Goal: Information Seeking & Learning: Learn about a topic

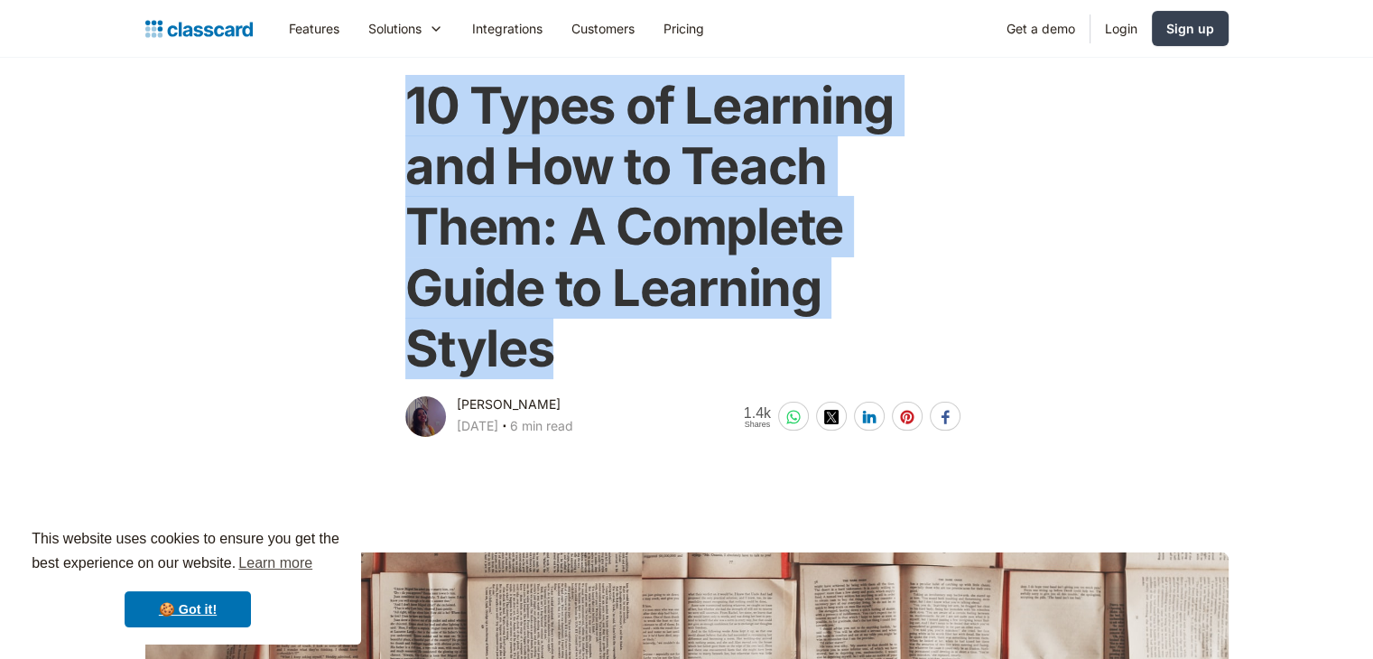
drag, startPoint x: 396, startPoint y: 86, endPoint x: 673, endPoint y: 360, distance: 390.0
click at [673, 360] on div "10 Types of Learning and How to Teach Them: A Complete Guide to Learning Styles…" at bounding box center [687, 249] width 734 height 383
copy h1 "10 Types of Learning and How to Teach Them: A Complete Guide to Learning Styles"
click at [347, 302] on div "10 Types of Learning and How to Teach Them: A Complete Guide to Learning Styles…" at bounding box center [687, 249] width 734 height 383
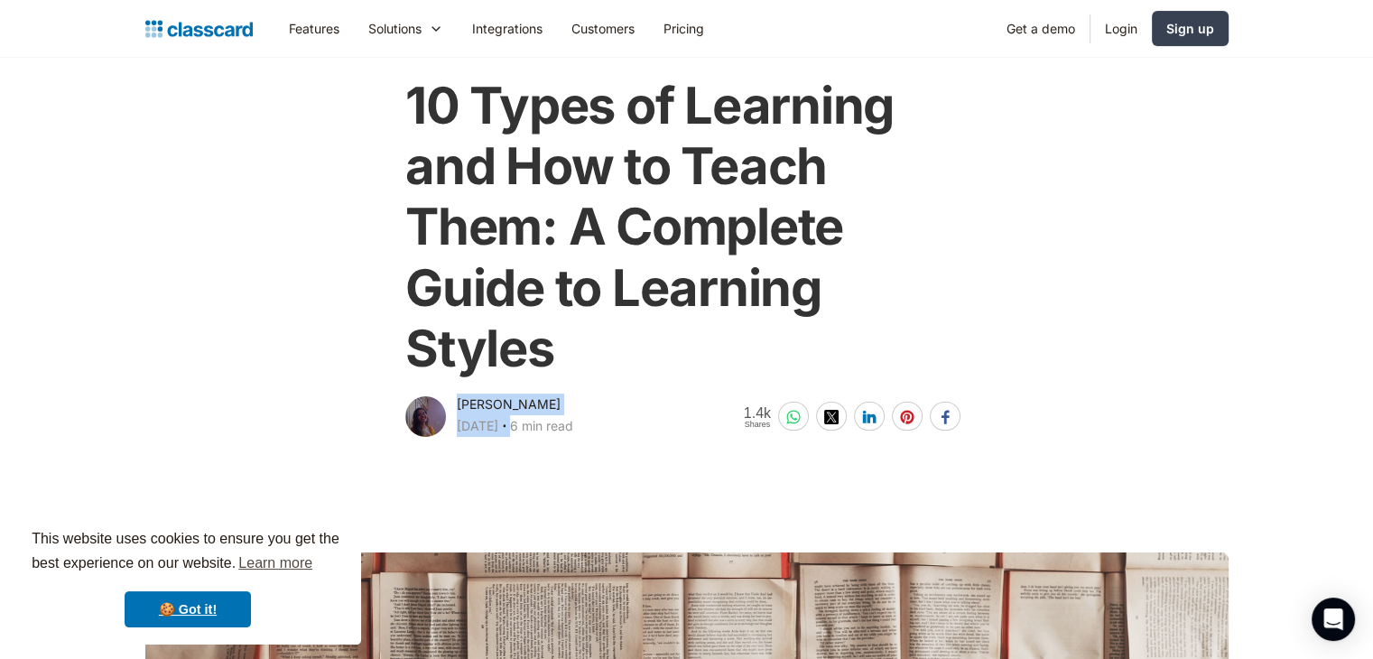
drag, startPoint x: 455, startPoint y: 404, endPoint x: 592, endPoint y: 405, distance: 137.2
click at [573, 405] on div "[PERSON_NAME] [DATE] ‧ 6 min read" at bounding box center [489, 417] width 168 height 47
click at [573, 405] on div "[PERSON_NAME] [DATE] ‧ 6 min read" at bounding box center [515, 417] width 116 height 47
drag, startPoint x: 592, startPoint y: 405, endPoint x: 496, endPoint y: 396, distance: 97.0
click at [496, 396] on div "[PERSON_NAME] [DATE] ‧ 6 min read" at bounding box center [515, 417] width 116 height 47
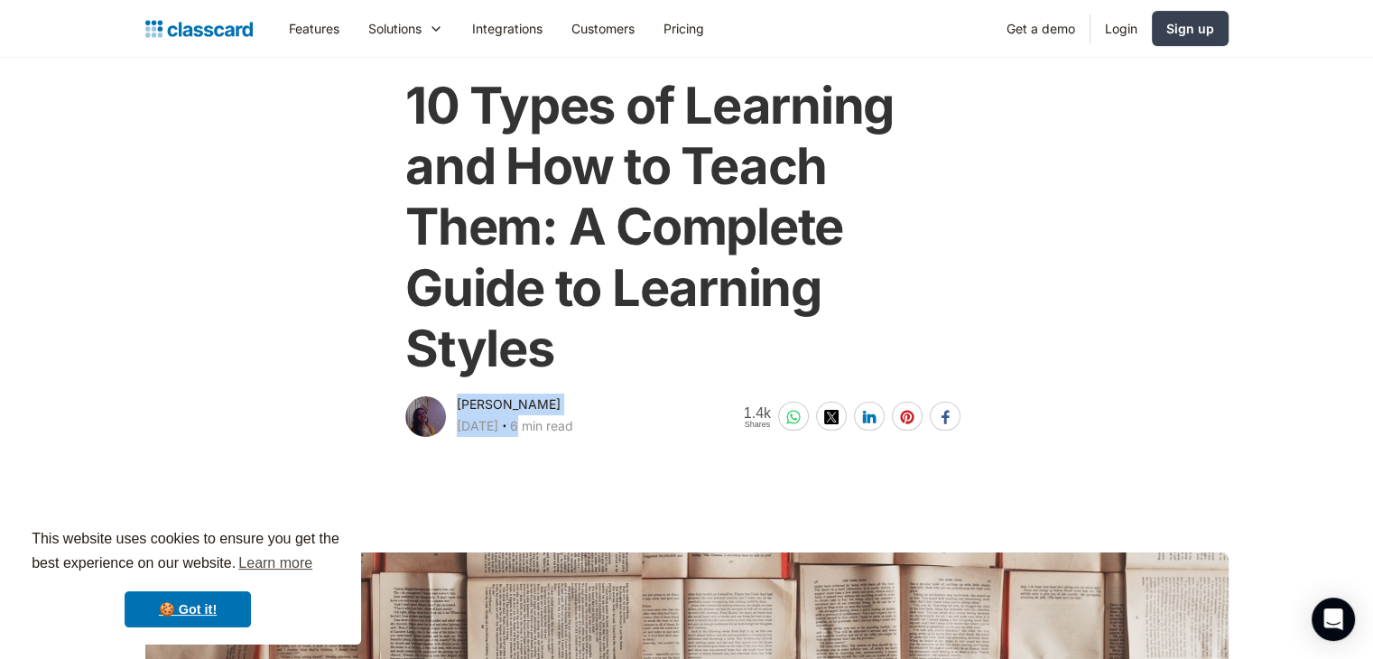
click at [496, 395] on div "[PERSON_NAME]" at bounding box center [509, 405] width 104 height 22
drag, startPoint x: 584, startPoint y: 404, endPoint x: 460, endPoint y: 402, distance: 123.7
click at [460, 402] on div "[PERSON_NAME] [DATE] ‧ 6 min read" at bounding box center [515, 417] width 116 height 47
copy div "[PERSON_NAME]"
